Goal: Transaction & Acquisition: Purchase product/service

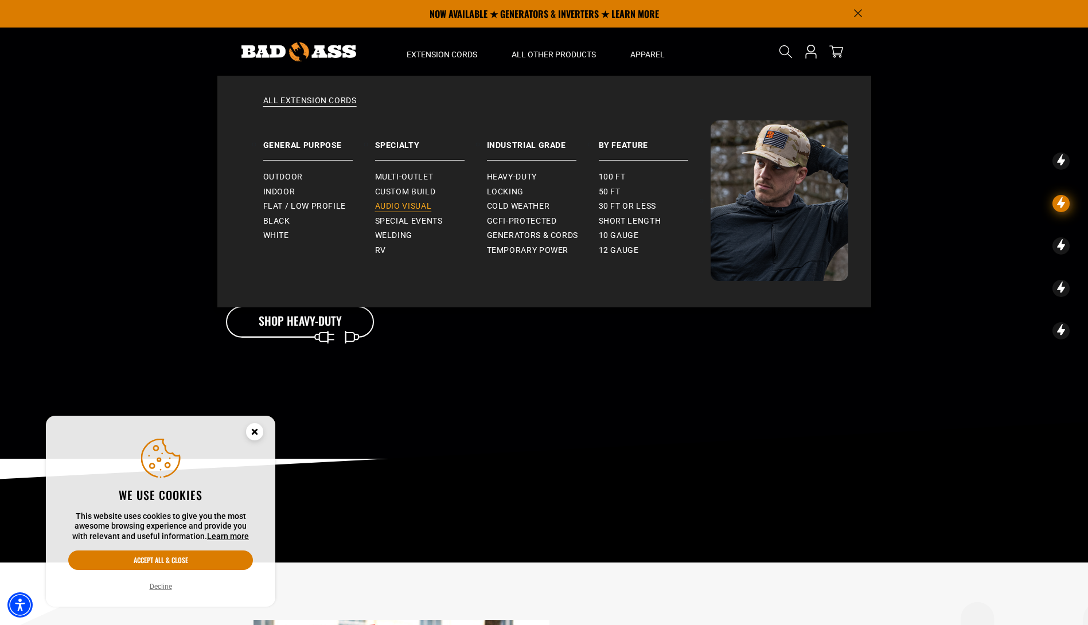
click at [415, 205] on span "Audio Visual" at bounding box center [403, 206] width 57 height 10
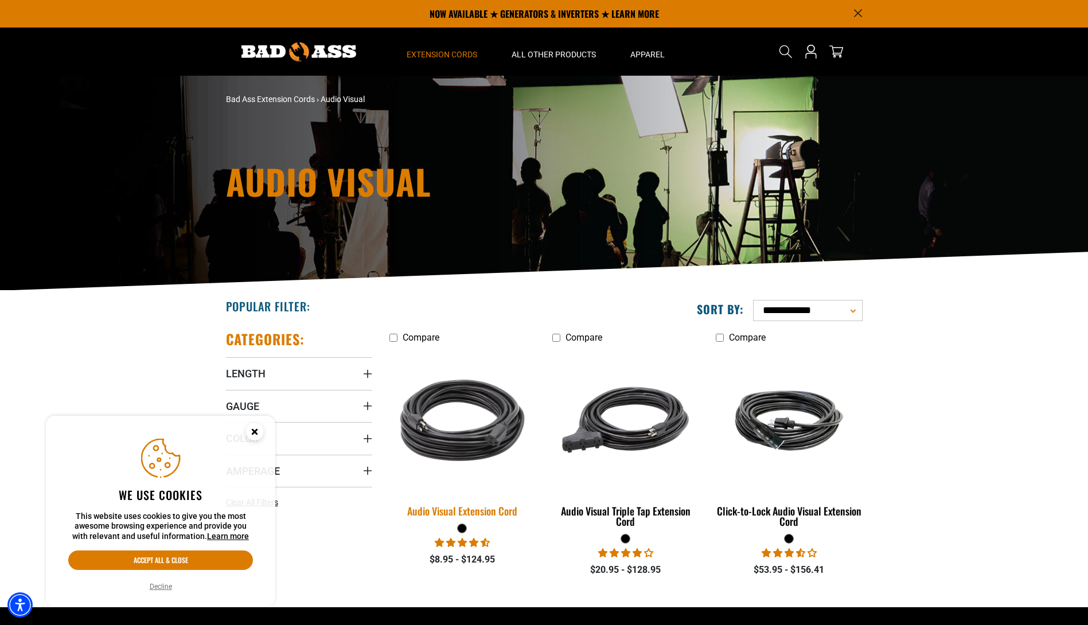
click at [489, 444] on img at bounding box center [462, 420] width 161 height 147
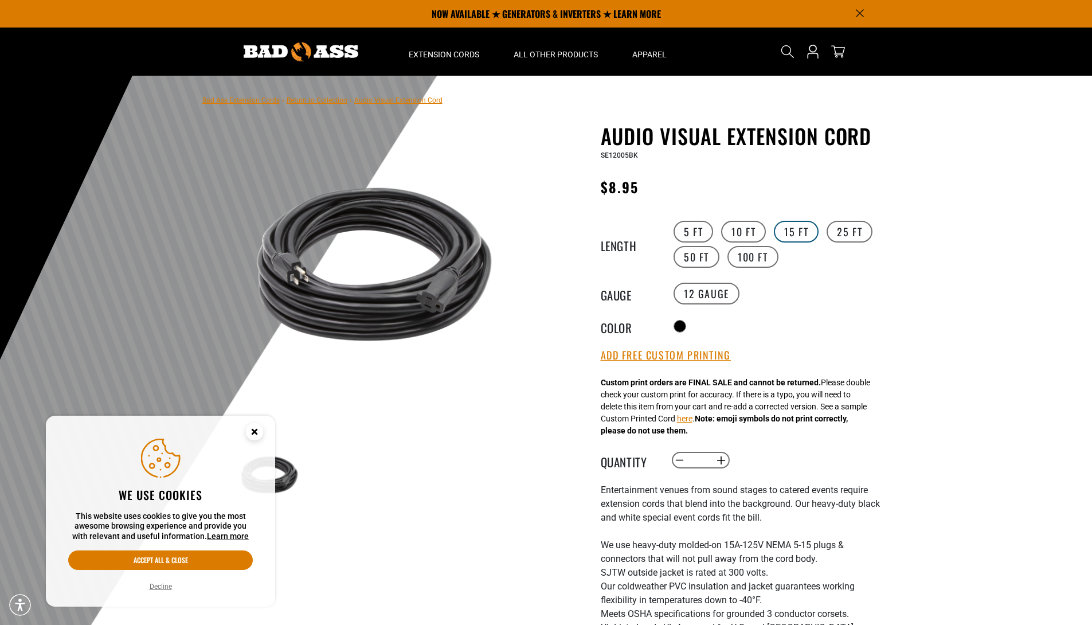
click at [803, 231] on label "15 FT" at bounding box center [796, 232] width 45 height 22
click at [784, 290] on label "14 Gauge products.product.variant_sold_out_or_unavailable" at bounding box center [781, 294] width 66 height 22
click at [716, 290] on label "12 Gauge" at bounding box center [707, 294] width 66 height 22
click at [778, 292] on label "14 Gauge products.product.variant_sold_out_or_unavailable" at bounding box center [781, 294] width 66 height 22
click at [721, 464] on button "Increase quantity for Audio Visual Extension Cord" at bounding box center [721, 460] width 18 height 19
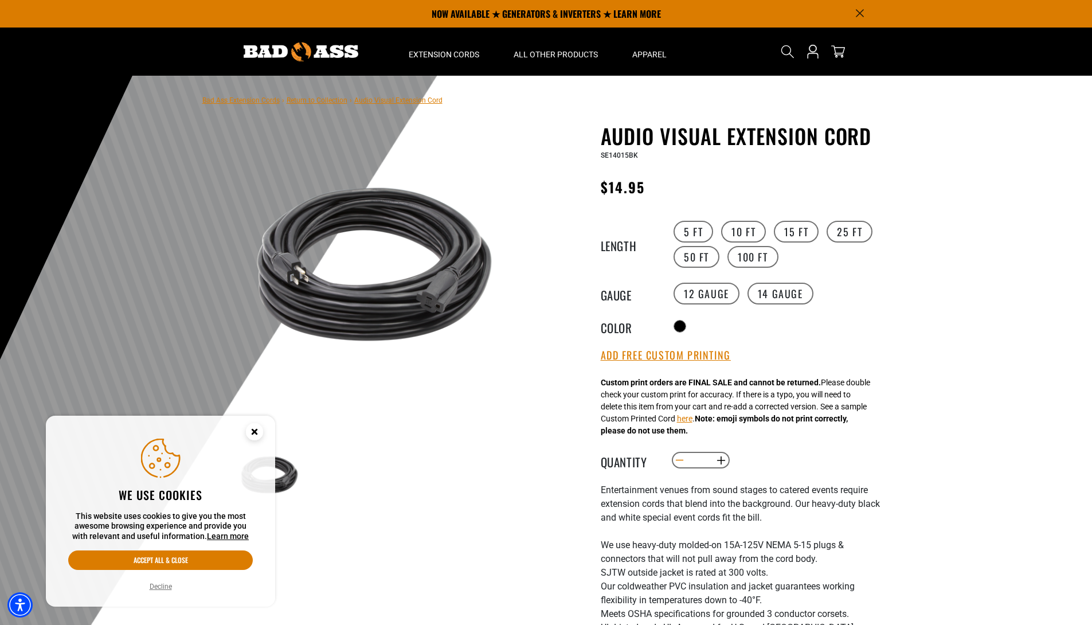
click at [682, 469] on button "Decrease quantity for Audio Visual Extension Cord" at bounding box center [680, 460] width 18 height 19
type input "*"
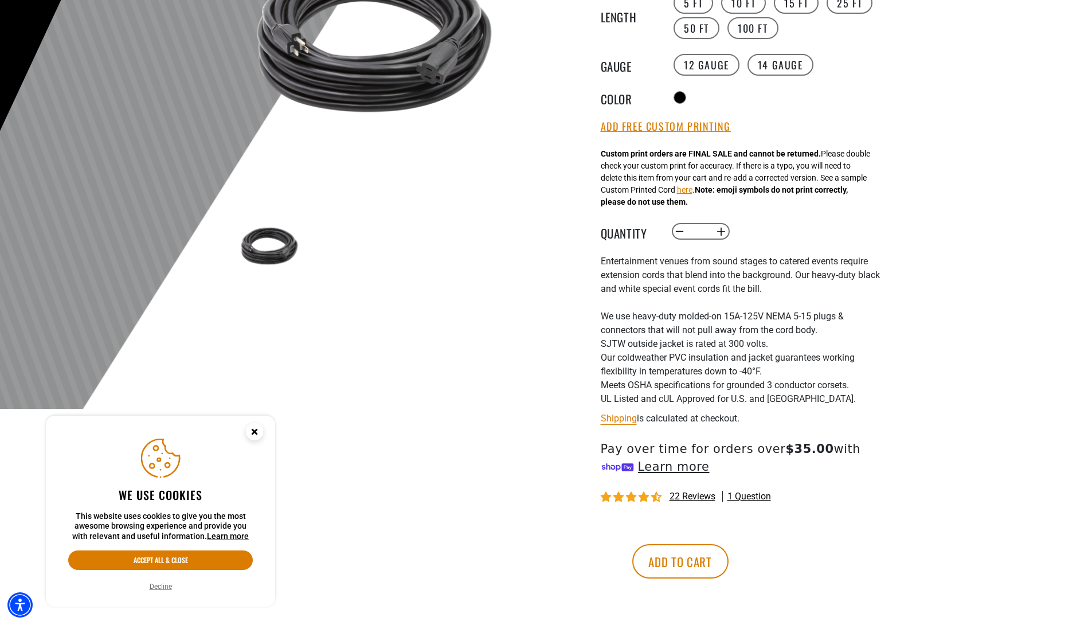
scroll to position [344, 0]
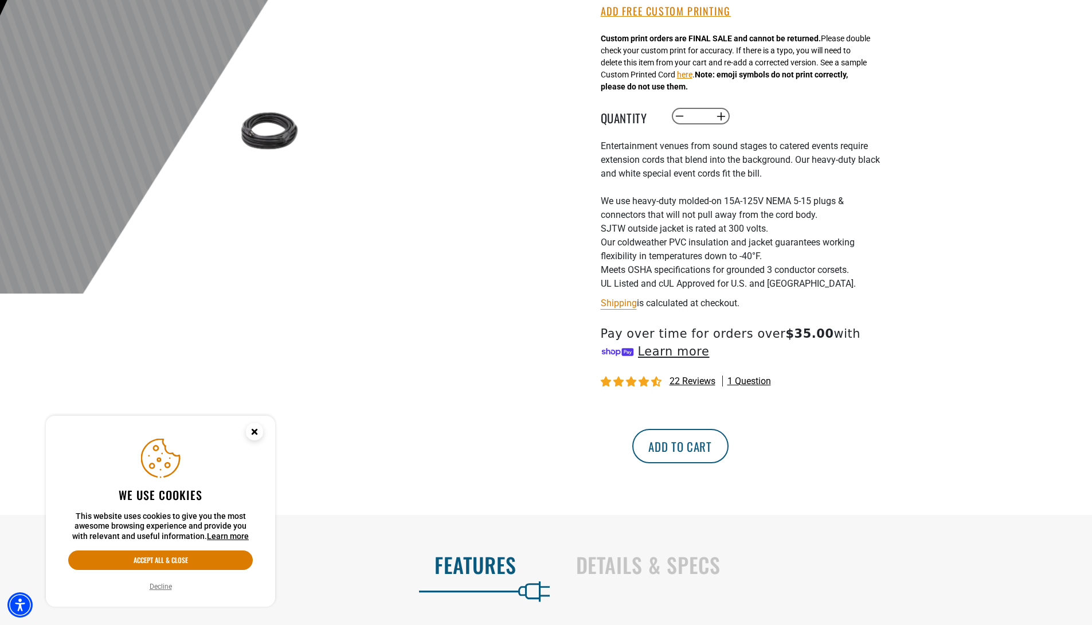
click at [729, 450] on button "Add to cart" at bounding box center [680, 446] width 96 height 34
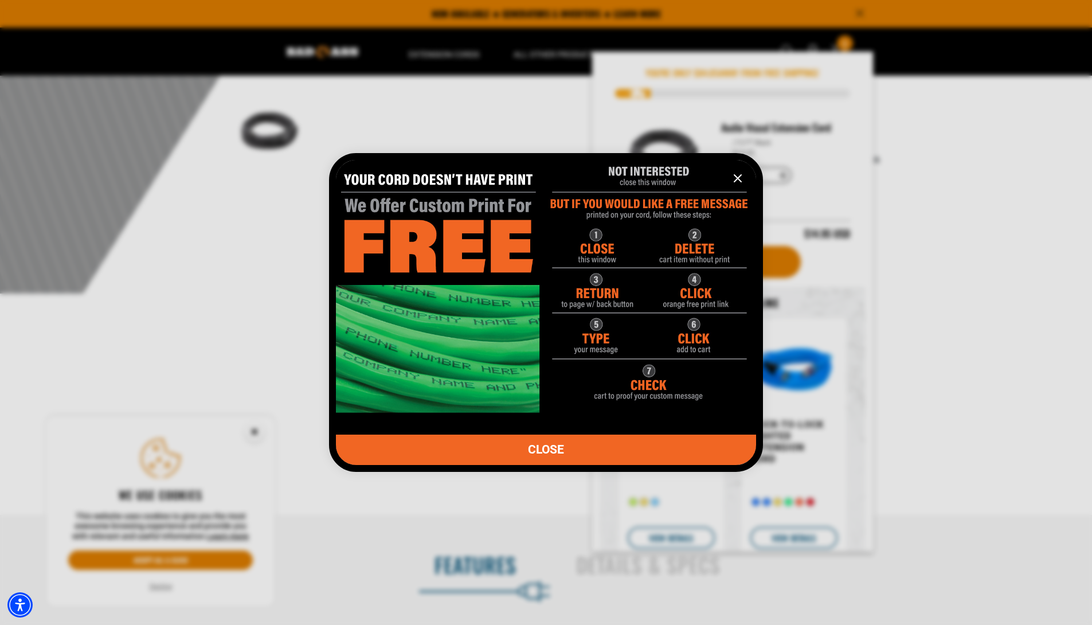
click at [740, 180] on icon "information" at bounding box center [737, 178] width 7 height 7
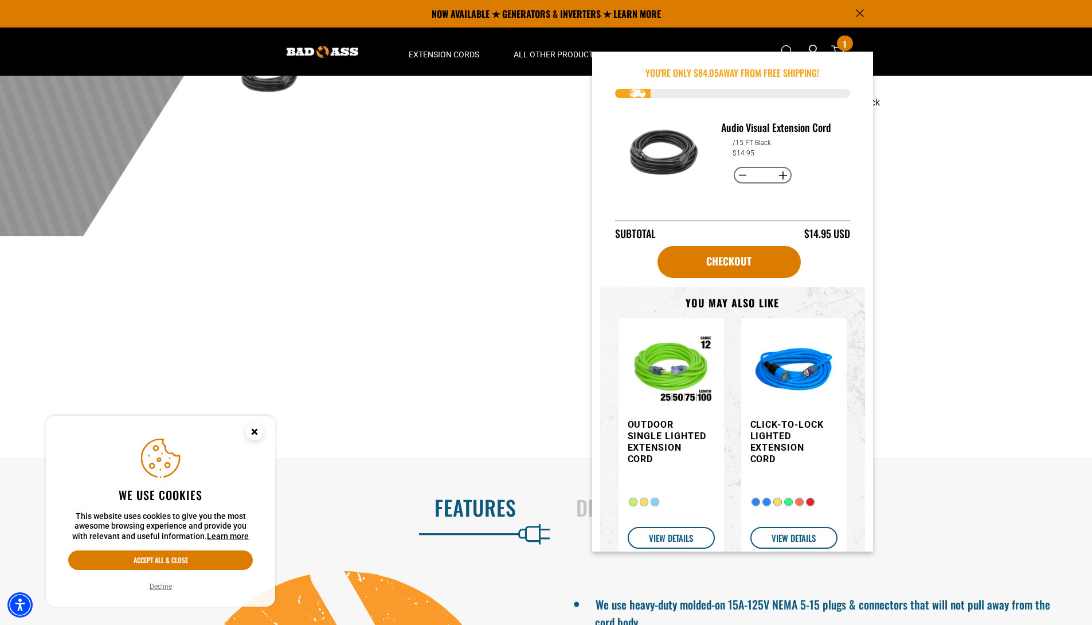
scroll to position [0, 0]
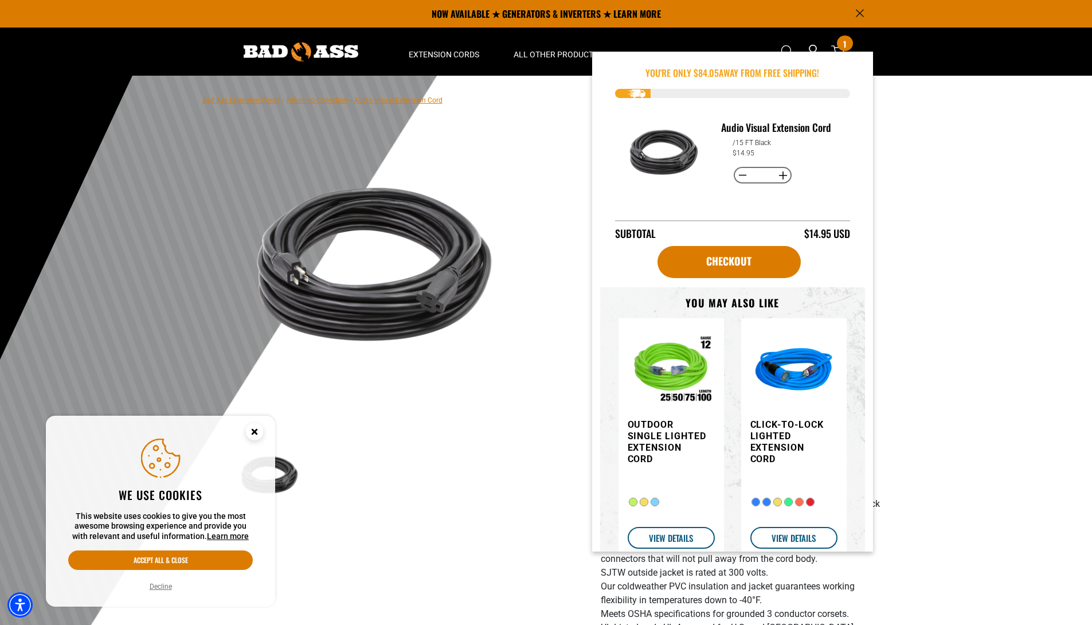
click at [958, 197] on div at bounding box center [546, 357] width 1092 height 562
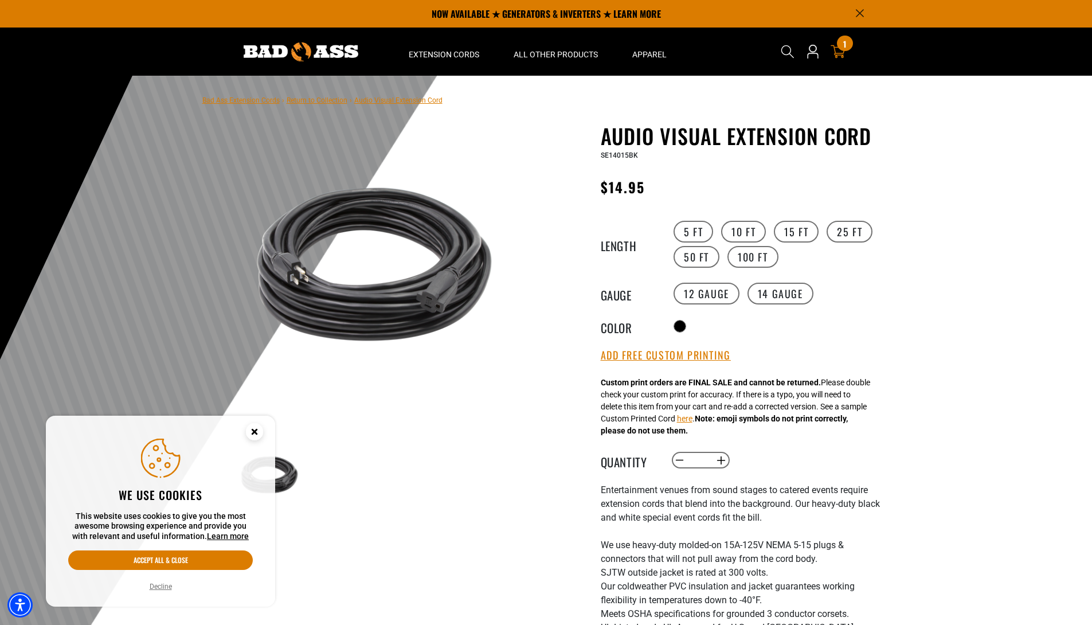
click at [842, 47] on div "1 1 item" at bounding box center [844, 43] width 15 height 15
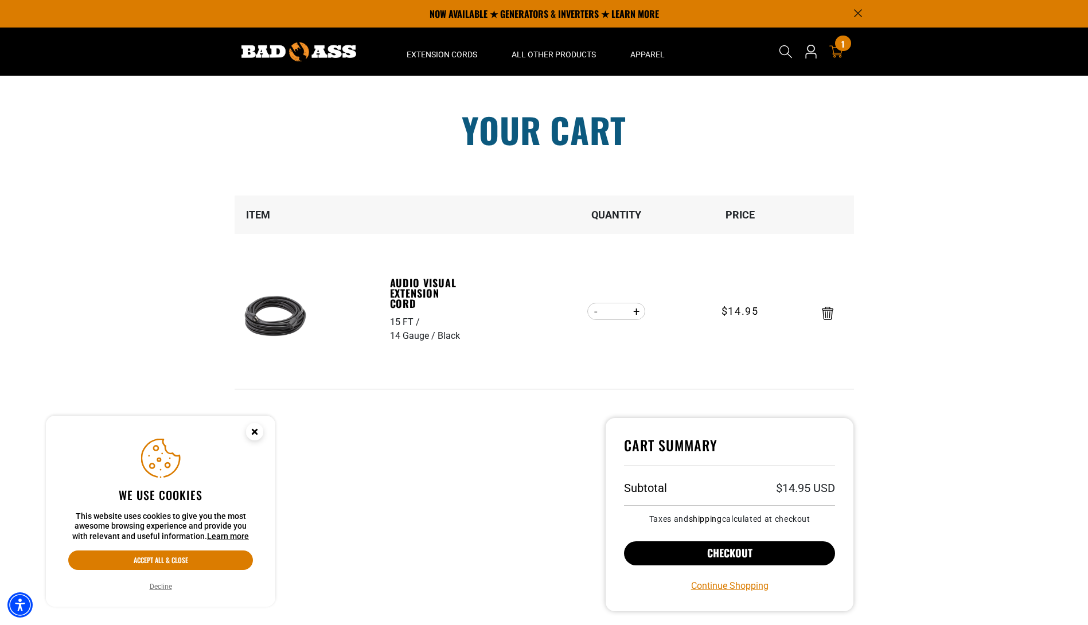
click at [717, 549] on button "Checkout" at bounding box center [730, 553] width 212 height 24
